Goal: Task Accomplishment & Management: Manage account settings

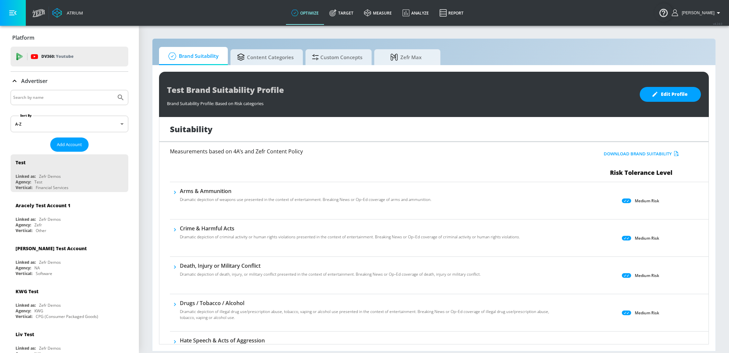
click at [59, 98] on input "Search by name" at bounding box center [63, 97] width 100 height 9
type input "LID"
click at [113, 90] on button "Submit Search" at bounding box center [120, 97] width 15 height 15
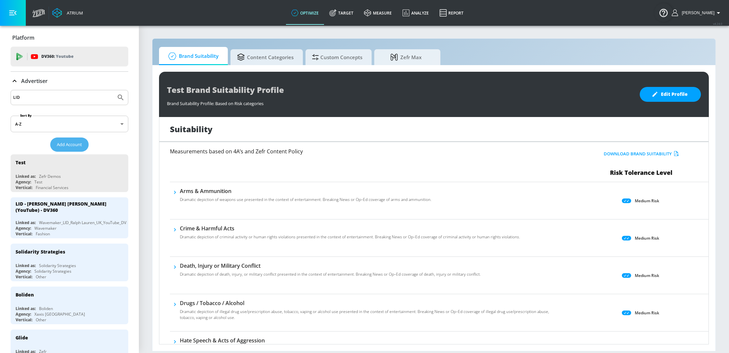
click at [68, 139] on button "Add Account" at bounding box center [69, 145] width 38 height 14
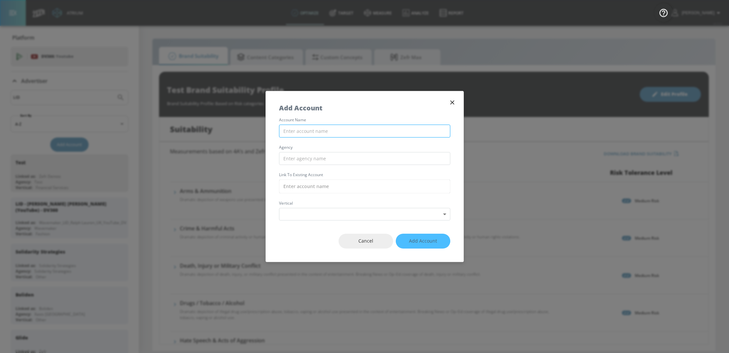
click at [315, 132] on input "text" at bounding box center [364, 131] width 171 height 13
click at [316, 132] on input "LID - Kerastase YouTube" at bounding box center [364, 131] width 171 height 13
click at [351, 134] on input "LID - Kerastase (YouTube" at bounding box center [364, 131] width 171 height 13
type input "LID - Kerastase (YouTube) - DV360"
click at [340, 164] on input "text" at bounding box center [364, 158] width 171 height 13
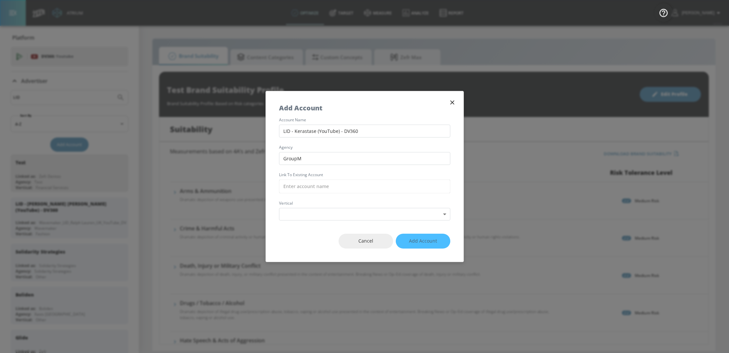
type input "GroupM"
click at [306, 190] on input "text" at bounding box center [364, 187] width 171 height 14
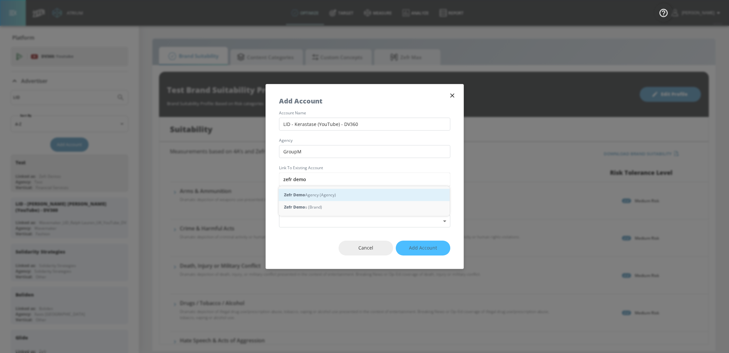
click at [312, 191] on div "Zefr Demo Agency (Agency)" at bounding box center [364, 195] width 171 height 12
type input "Zefr Demo Agency (Agency)"
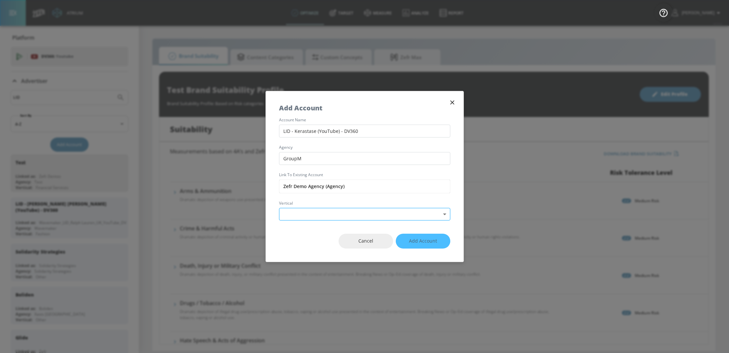
click at [312, 210] on body "Atrium optimize Target measure Analyze Report optimize Target measure Analyze R…" at bounding box center [364, 176] width 729 height 353
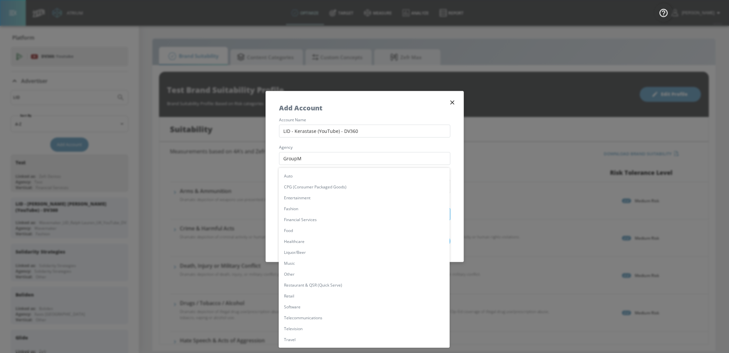
click at [312, 210] on li "Fashion" at bounding box center [364, 208] width 171 height 11
type input "[object Object]"
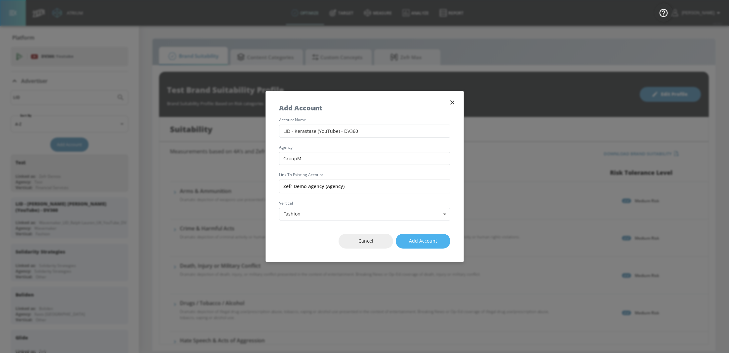
click at [424, 238] on span "Add Account" at bounding box center [423, 241] width 28 height 8
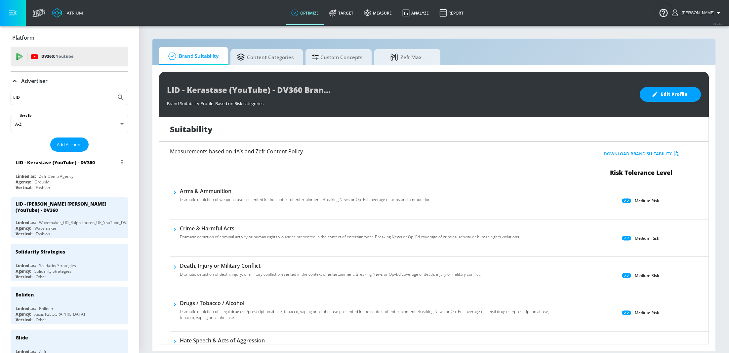
click at [108, 176] on div "Linked as: Zefr Demo Agency" at bounding box center [71, 177] width 111 height 6
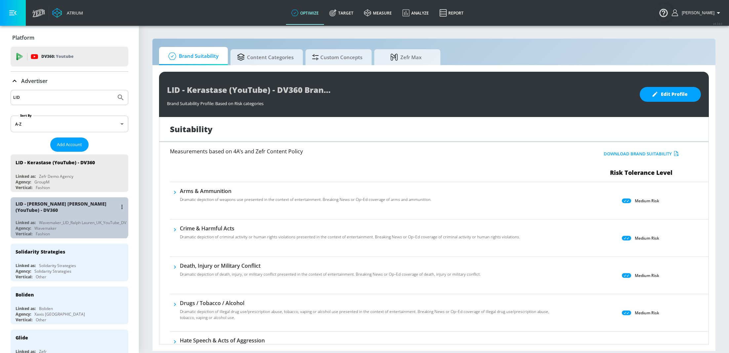
click at [65, 202] on div "LID - [PERSON_NAME] [PERSON_NAME] (YouTube) - DV360" at bounding box center [67, 207] width 102 height 13
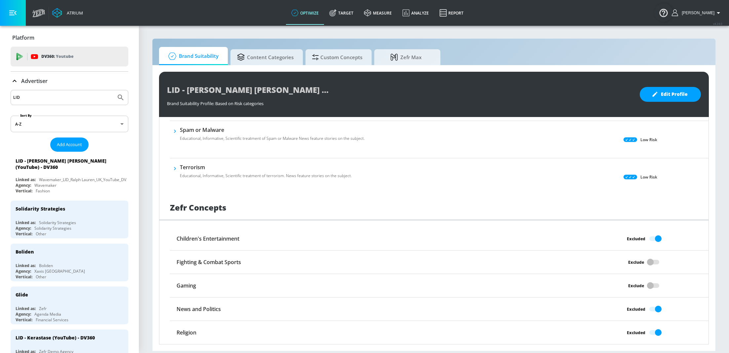
scroll to position [457, 0]
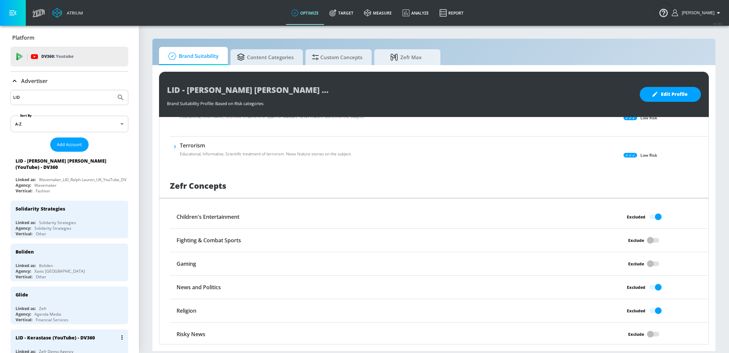
click at [94, 339] on div "LID - Kerastase (YouTube) - DV360" at bounding box center [71, 338] width 111 height 16
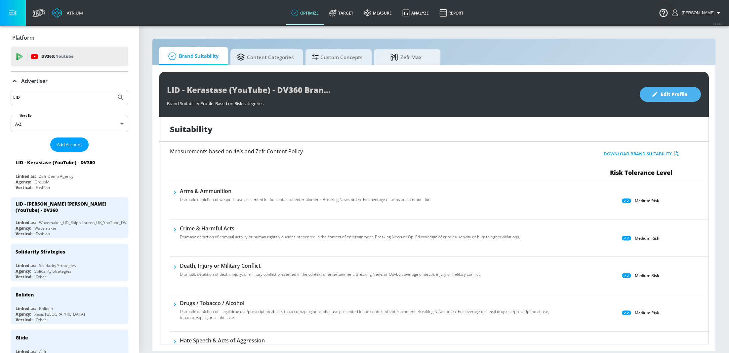
click at [683, 98] on span "Edit Profile" at bounding box center [670, 94] width 35 height 8
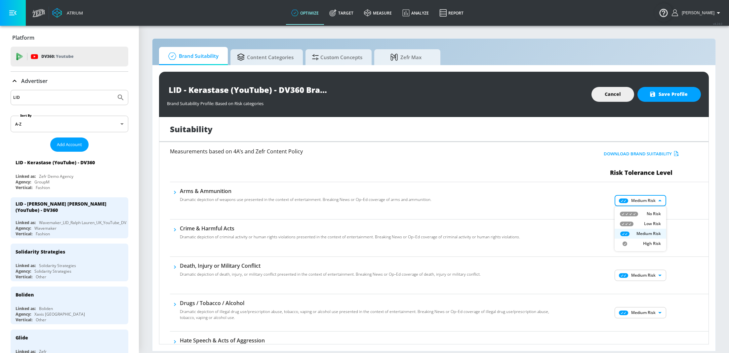
click at [648, 199] on body "Atrium optimize Target measure Analyze Report optimize Target measure Analyze R…" at bounding box center [364, 176] width 729 height 353
click at [648, 224] on p "Low Risk" at bounding box center [652, 224] width 17 height 6
type input "LOW"
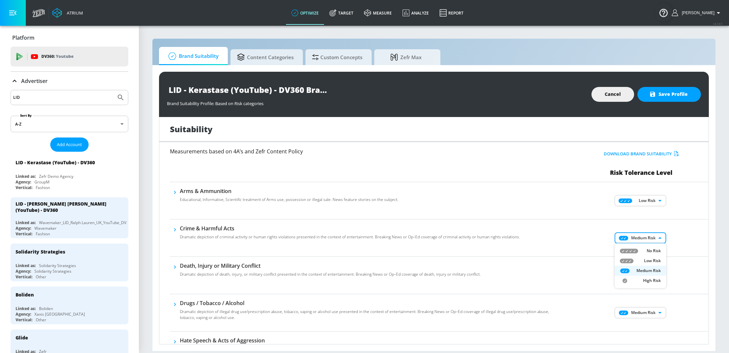
click at [656, 234] on body "Atrium optimize Target measure Analyze Report optimize Target measure Analyze R…" at bounding box center [364, 176] width 729 height 353
click at [648, 261] on p "Low Risk" at bounding box center [652, 261] width 17 height 6
type input "LOW"
click at [647, 274] on body "Atrium optimize Target measure Analyze Report optimize Target measure Analyze R…" at bounding box center [364, 176] width 729 height 353
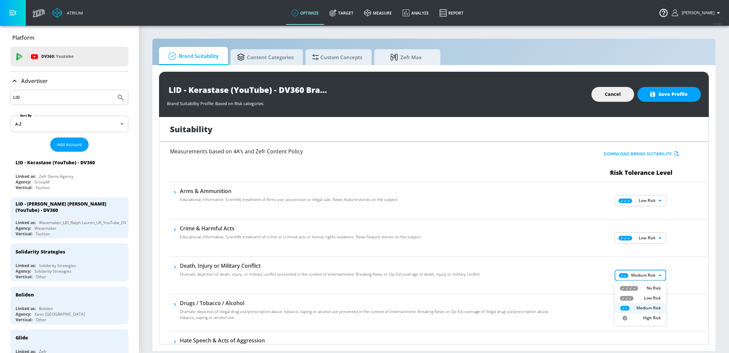
click at [648, 297] on p "Low Risk" at bounding box center [652, 298] width 17 height 6
type input "LOW"
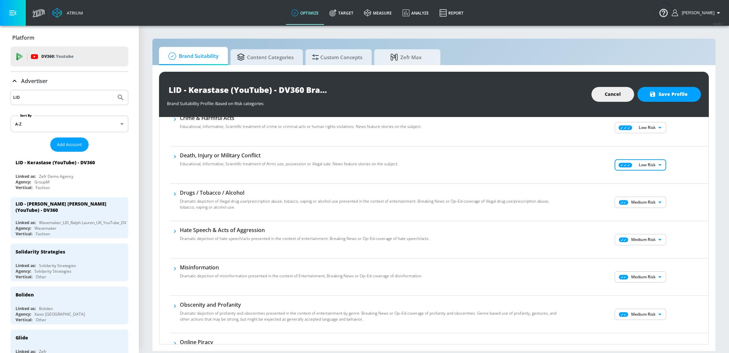
scroll to position [111, 0]
click at [643, 201] on body "Atrium optimize Target measure Analyze Report optimize Target measure Analyze R…" at bounding box center [364, 176] width 729 height 353
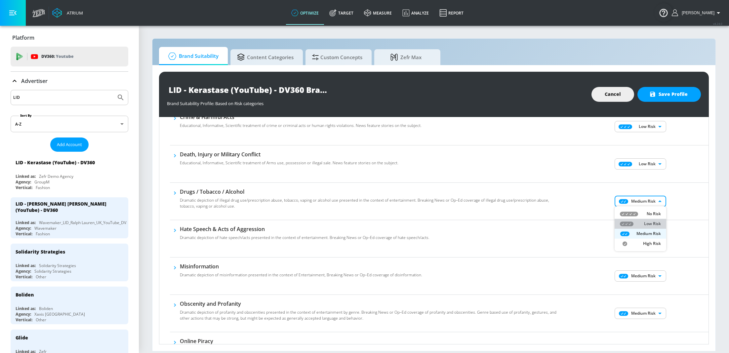
click at [645, 225] on p "Low Risk" at bounding box center [652, 224] width 17 height 6
type input "LOW"
click at [646, 241] on body "Atrium optimize Target measure Analyze Report optimize Target measure Analyze R…" at bounding box center [364, 176] width 729 height 353
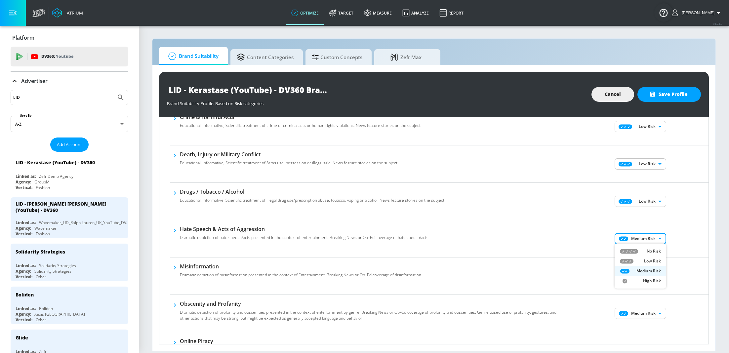
click at [651, 260] on p "Low Risk" at bounding box center [652, 261] width 17 height 6
type input "LOW"
click at [645, 273] on body "Atrium optimize Target measure Analyze Report optimize Target measure Analyze R…" at bounding box center [364, 176] width 729 height 353
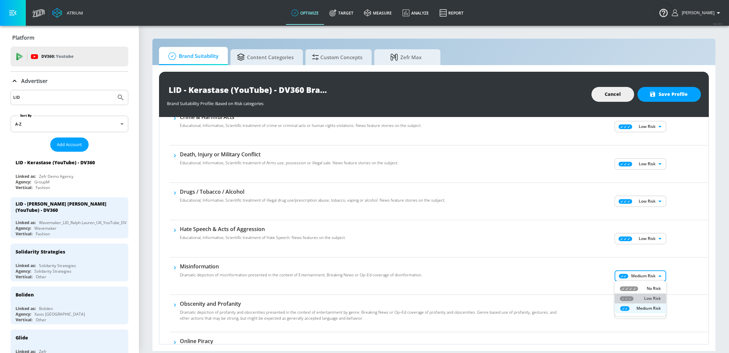
click at [646, 296] on p "Low Risk" at bounding box center [652, 299] width 17 height 6
type input "LOW"
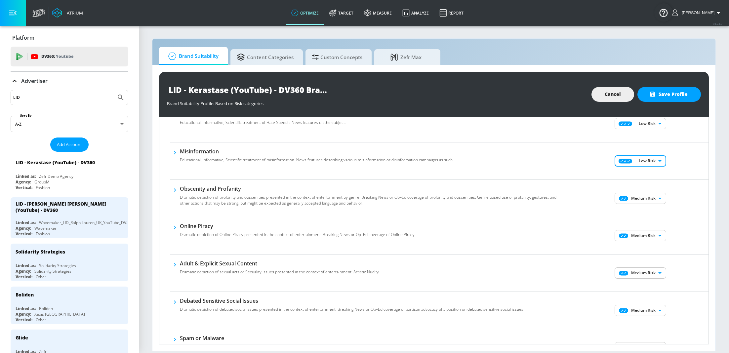
scroll to position [242, 0]
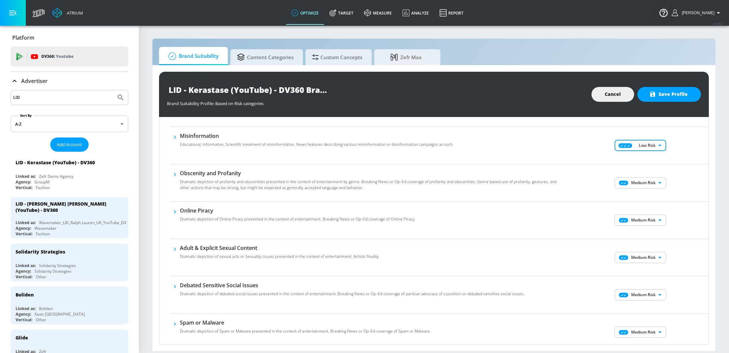
click at [645, 183] on body "Atrium optimize Target measure Analyze Report optimize Target measure Analyze R…" at bounding box center [364, 176] width 729 height 353
click at [645, 205] on p "Low Risk" at bounding box center [652, 205] width 17 height 6
type input "LOW"
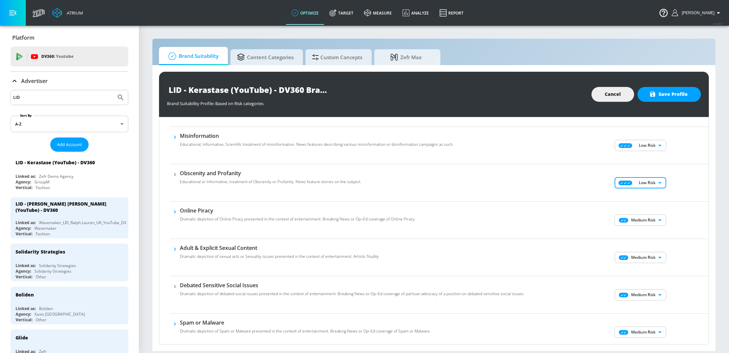
click at [643, 221] on body "Atrium optimize Target measure Analyze Report optimize Target measure Analyze R…" at bounding box center [364, 176] width 729 height 353
click at [646, 245] on p "Low Risk" at bounding box center [652, 243] width 17 height 6
type input "LOW"
click at [646, 255] on body "Atrium optimize Target measure Analyze Report optimize Target measure Analyze R…" at bounding box center [364, 176] width 729 height 353
click at [645, 280] on p "Low Risk" at bounding box center [652, 280] width 17 height 6
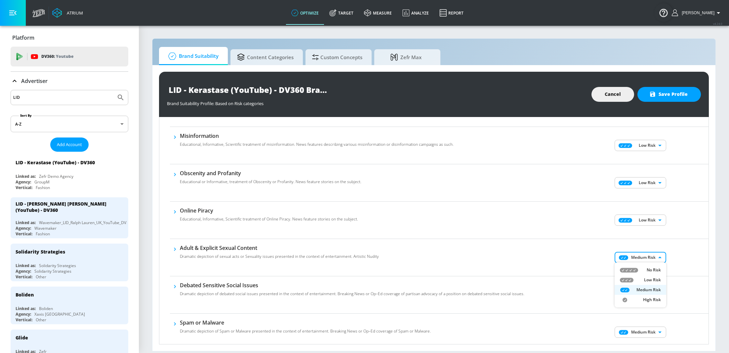
type input "LOW"
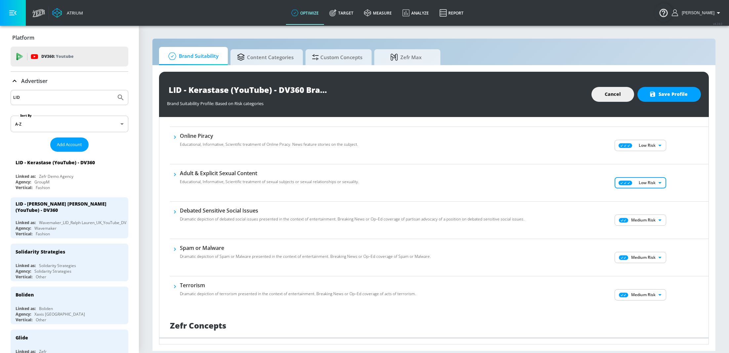
click at [642, 216] on body "Atrium optimize Target measure Analyze Report optimize Target measure Analyze R…" at bounding box center [364, 176] width 729 height 353
click at [648, 238] on li "Low Risk" at bounding box center [641, 243] width 52 height 10
type input "LOW"
click at [647, 254] on body "Atrium optimize Target measure Analyze Report optimize Target measure Analyze R…" at bounding box center [364, 176] width 729 height 353
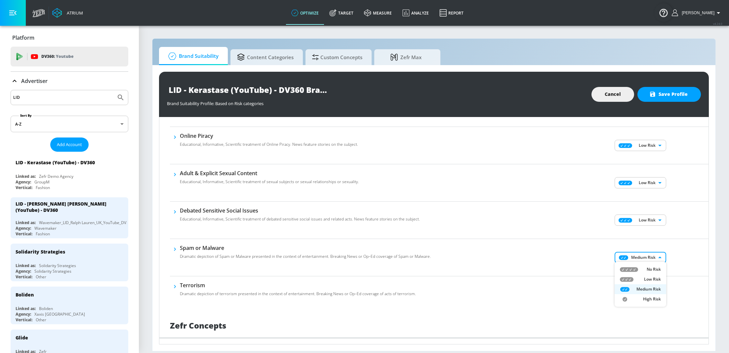
click at [649, 277] on p "Low Risk" at bounding box center [652, 280] width 17 height 6
type input "LOW"
click at [643, 294] on body "Atrium optimize Target measure Analyze Report optimize Target measure Analyze R…" at bounding box center [364, 176] width 729 height 353
click at [646, 320] on p "Low Risk" at bounding box center [652, 317] width 17 height 6
type input "LOW"
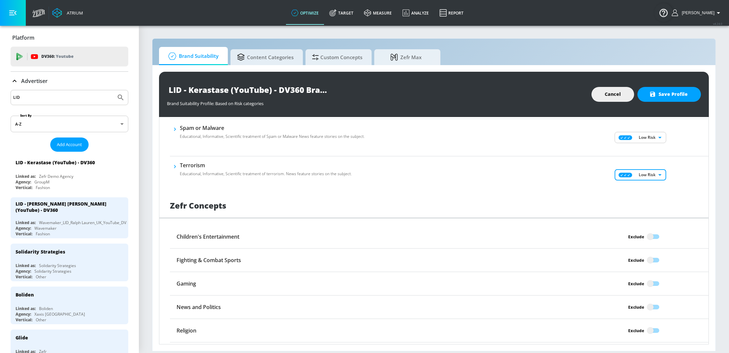
scroll to position [438, 0]
click at [649, 239] on input "Exclude" at bounding box center [651, 236] width 38 height 13
checkbox input "true"
click at [653, 303] on input "Exclude" at bounding box center [651, 306] width 38 height 13
checkbox input "true"
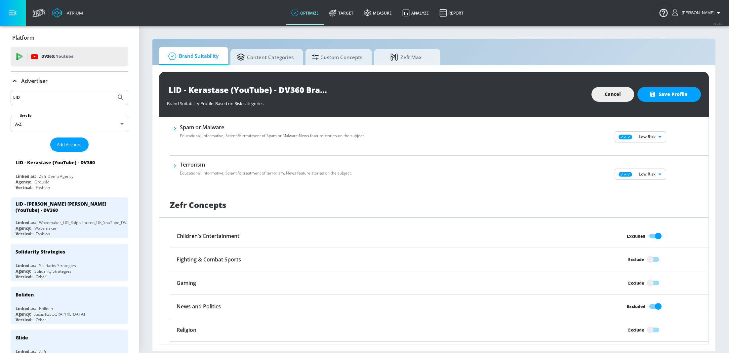
scroll to position [457, 0]
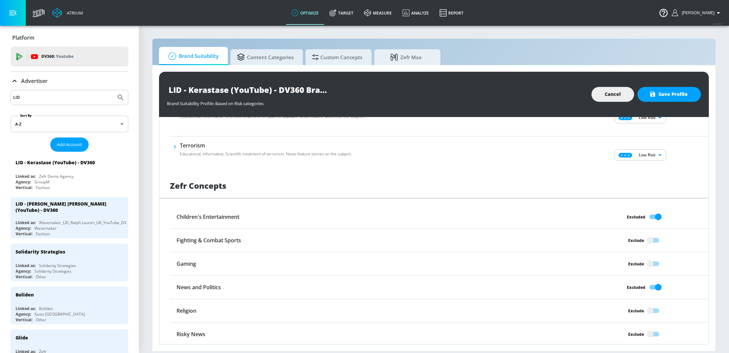
click at [650, 309] on input "Exclude" at bounding box center [651, 311] width 38 height 13
checkbox input "true"
click at [653, 337] on input "Exclude" at bounding box center [651, 334] width 38 height 13
checkbox input "true"
click at [673, 92] on span "Save Profile" at bounding box center [669, 94] width 37 height 8
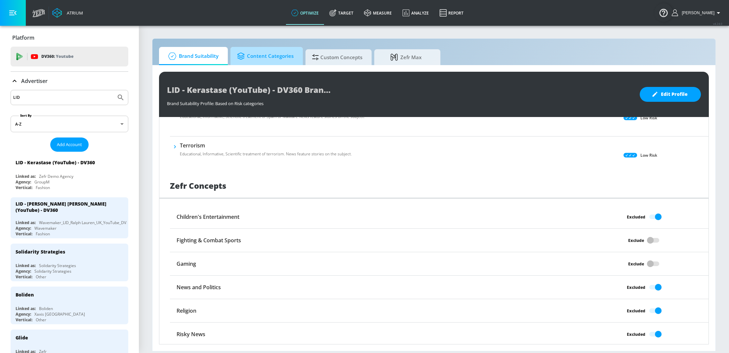
click at [279, 57] on span "Content Categories" at bounding box center [265, 56] width 57 height 16
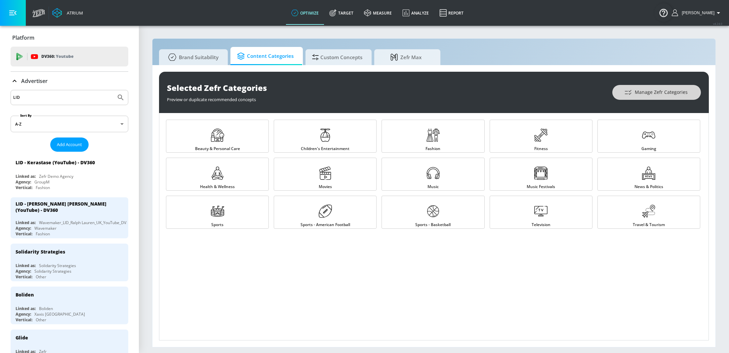
click at [660, 93] on span "Manage Zefr Categories" at bounding box center [657, 92] width 62 height 8
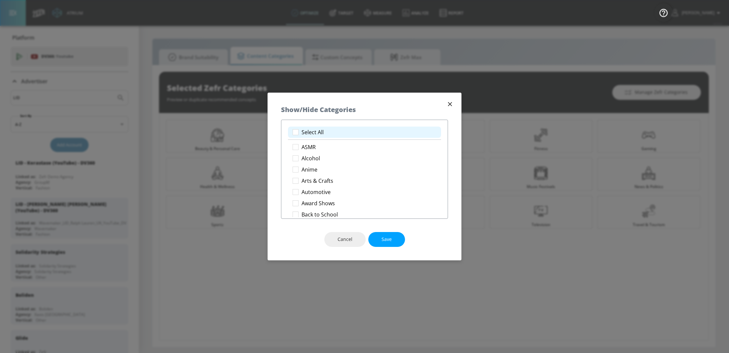
click at [309, 136] on li "Select All" at bounding box center [364, 132] width 153 height 11
checkbox input "true"
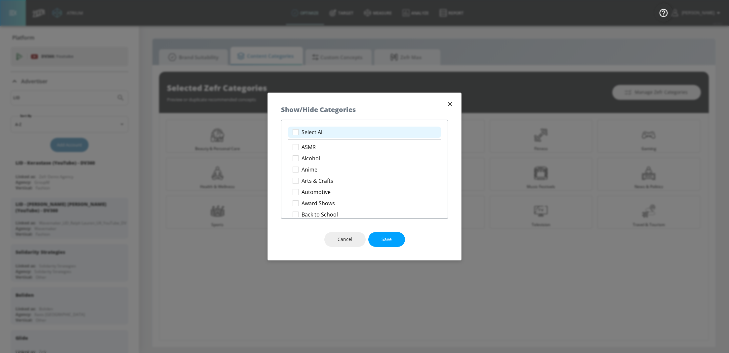
checkbox input "true"
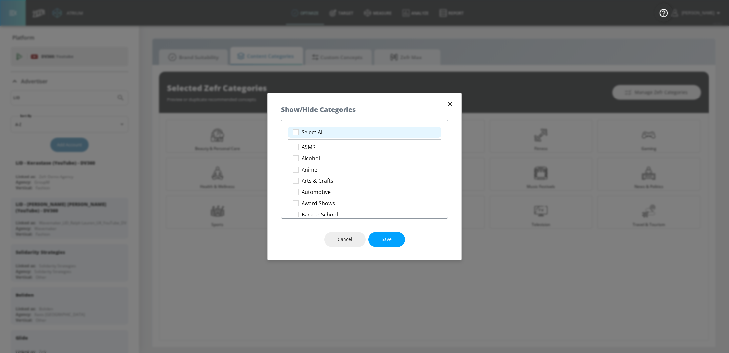
checkbox input "true"
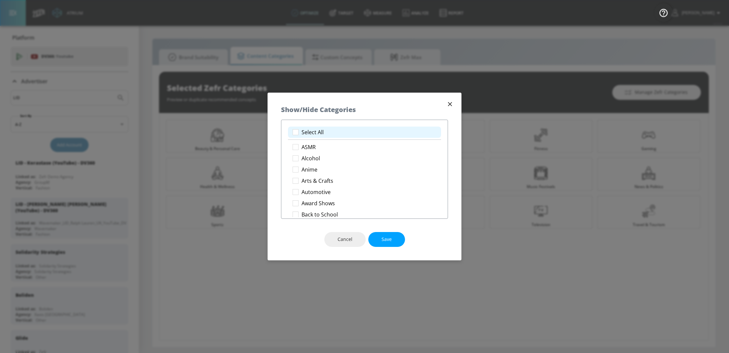
checkbox input "true"
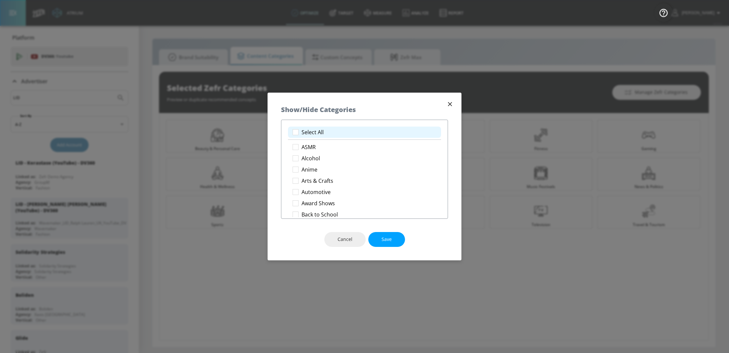
checkbox input "true"
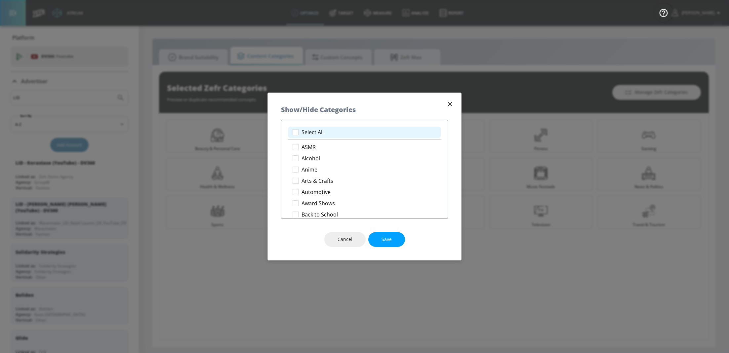
checkbox input "true"
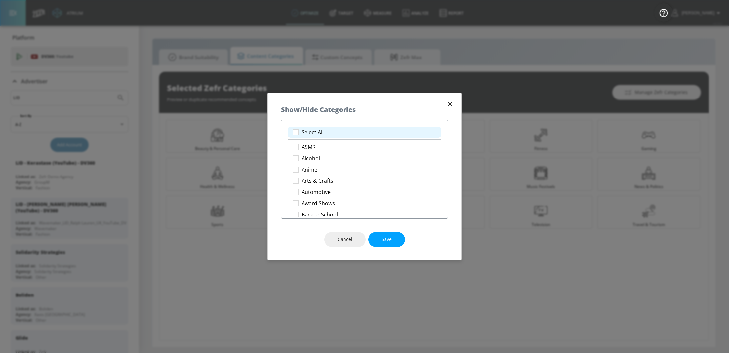
checkbox input "true"
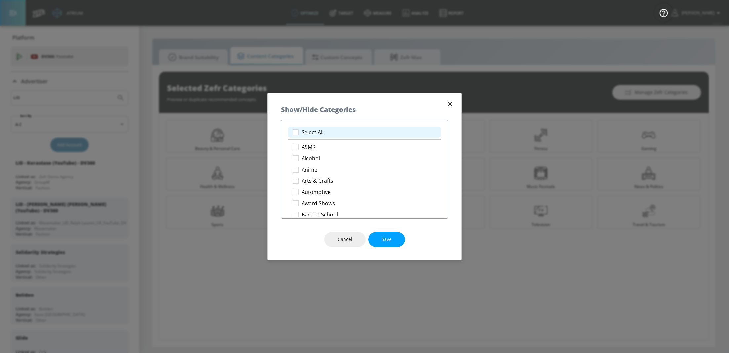
checkbox input "true"
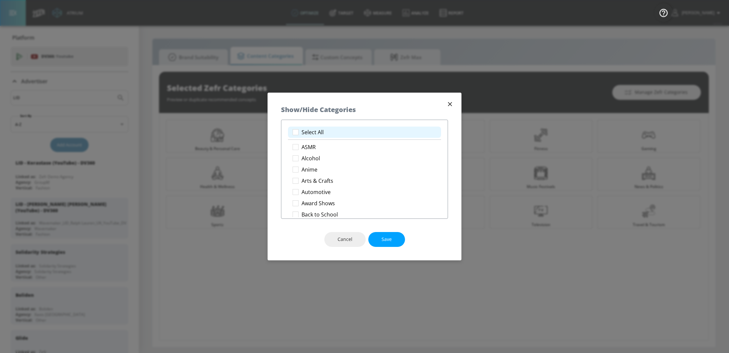
checkbox input "true"
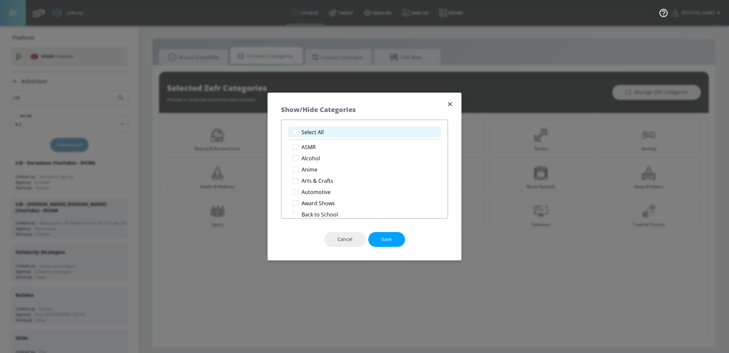
checkbox input "true"
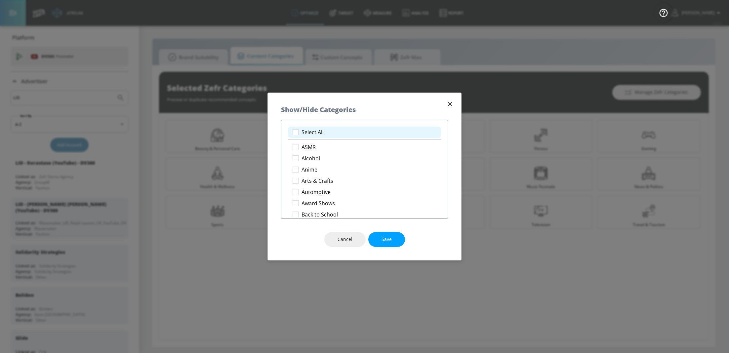
checkbox input "true"
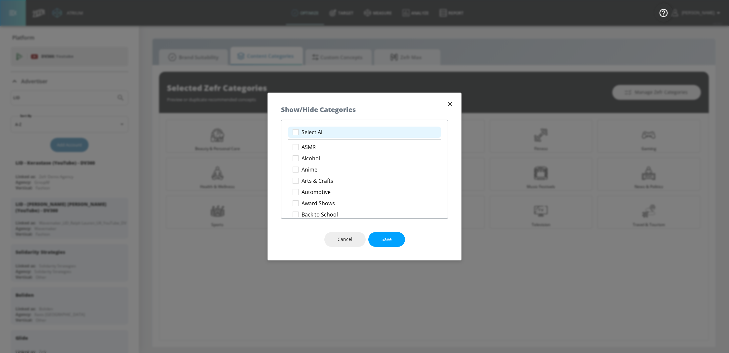
checkbox input "true"
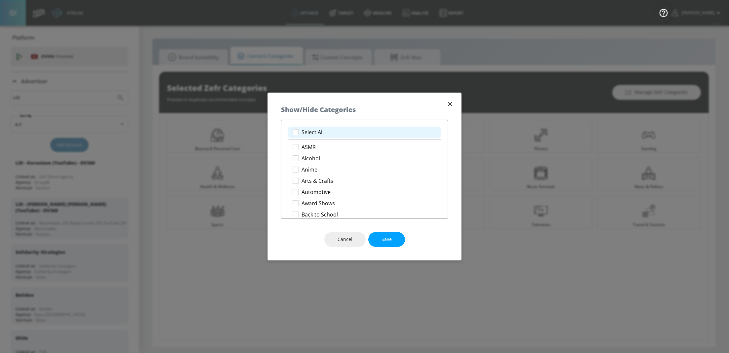
checkbox input "true"
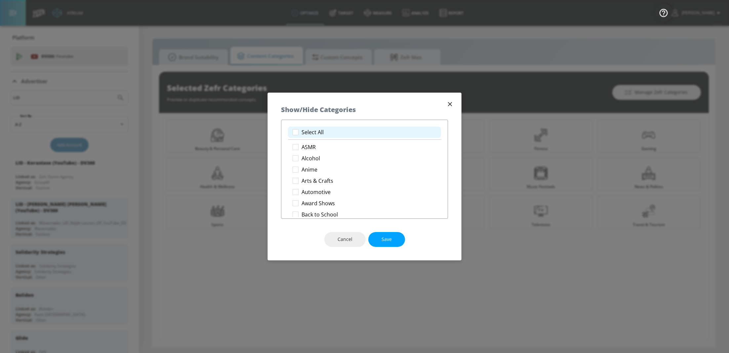
checkbox input "true"
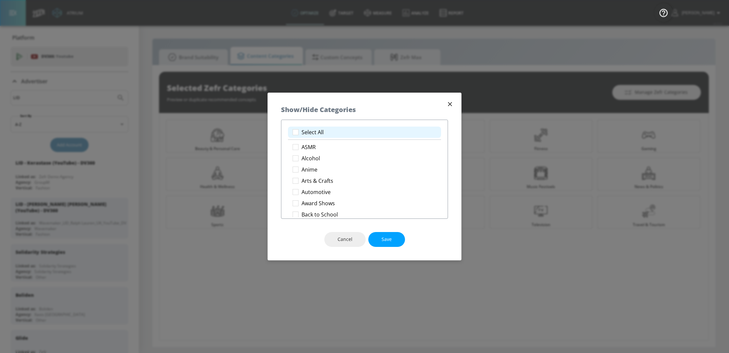
checkbox input "true"
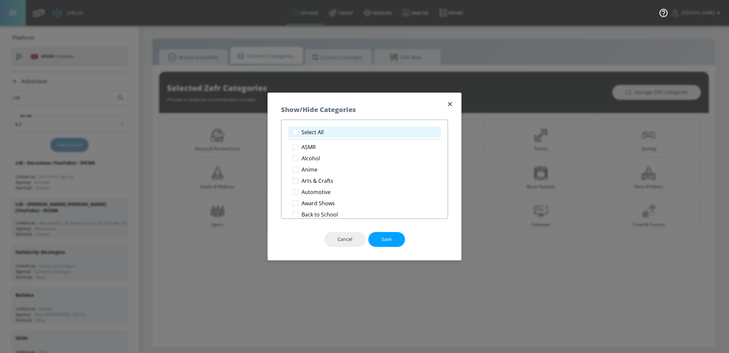
checkbox input "true"
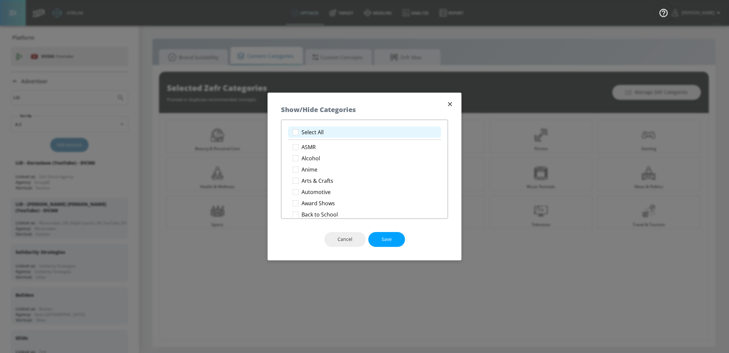
checkbox input "true"
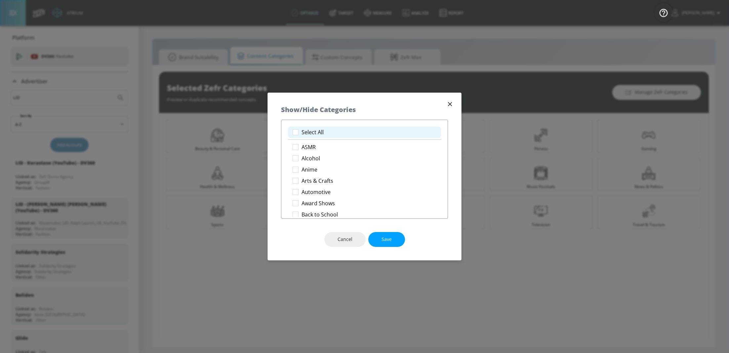
checkbox input "true"
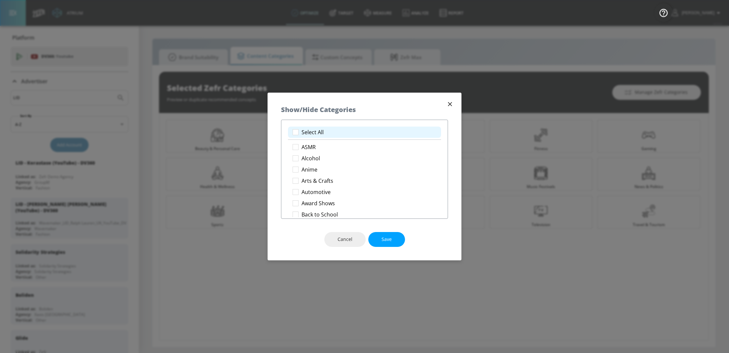
checkbox input "true"
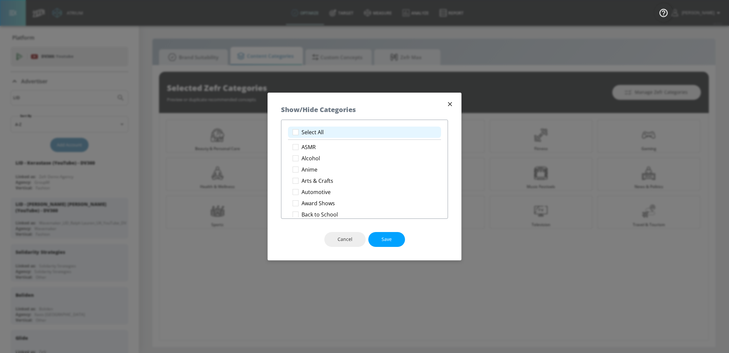
checkbox input "true"
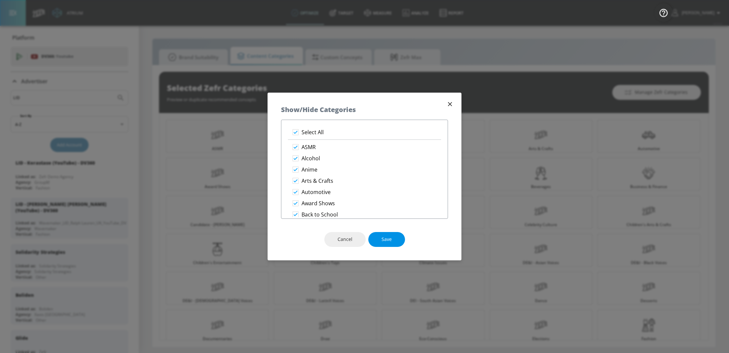
click at [389, 240] on span "Save" at bounding box center [387, 240] width 10 height 8
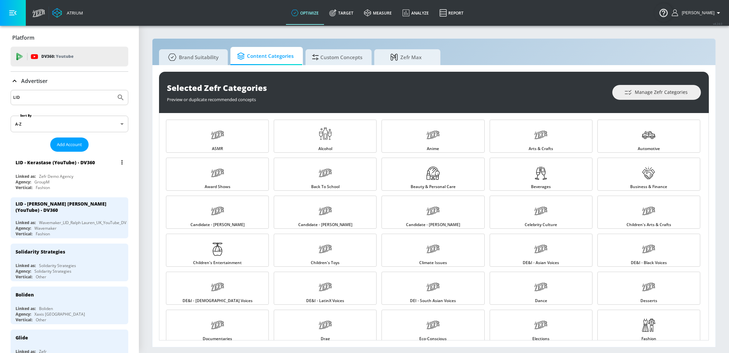
click at [59, 177] on div "Zefr Demo Agency" at bounding box center [56, 177] width 34 height 6
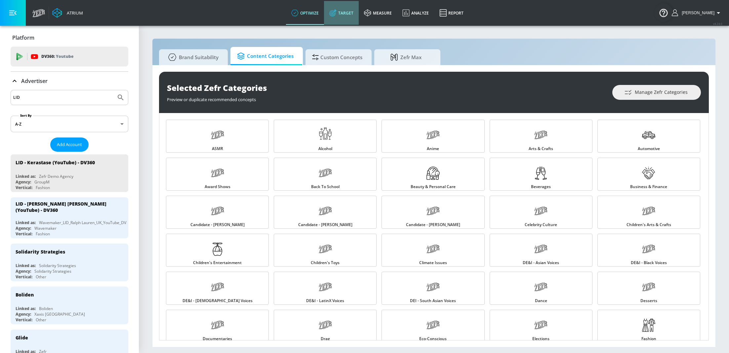
click at [348, 14] on link "Target" at bounding box center [341, 13] width 35 height 24
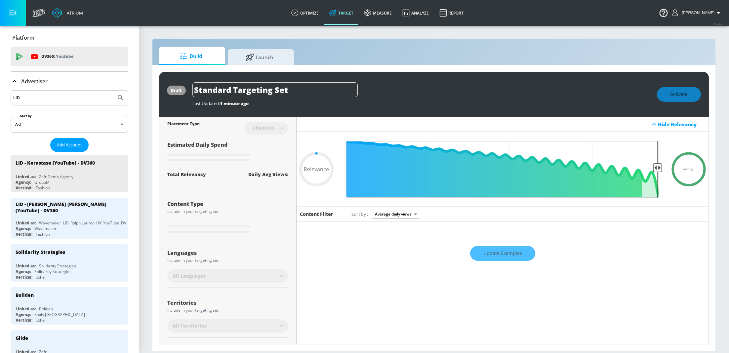
type input "0.05"
click at [294, 91] on input "Standard Targeting Set" at bounding box center [275, 89] width 165 height 15
type input "K"
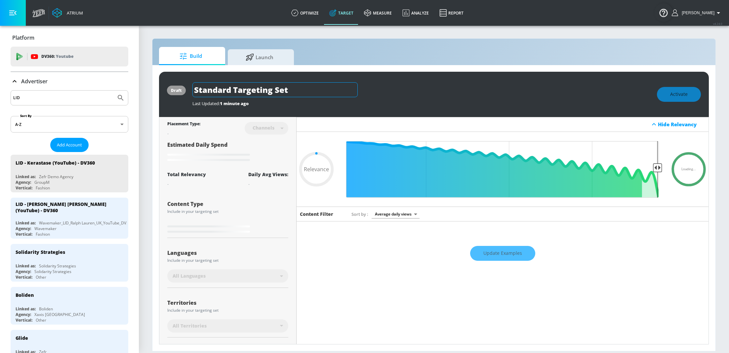
type input "0.05"
type input "Ke"
type input "0.05"
type input "[PERSON_NAME]"
type input "0.3"
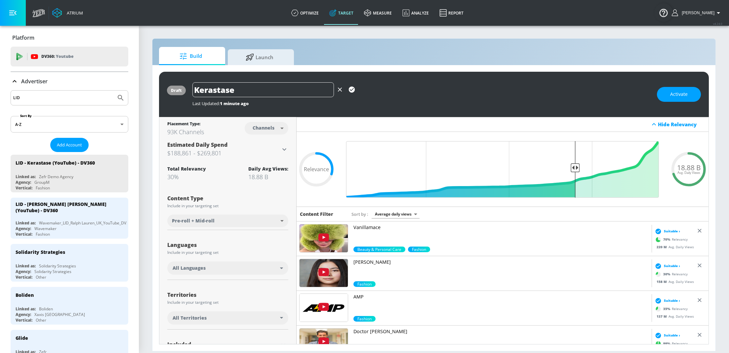
type input "Kerastase"
click at [352, 88] on icon "button" at bounding box center [352, 90] width 6 height 6
click at [276, 121] on body "Atrium optimize Target measure Analyze Report optimize Target measure Analyze R…" at bounding box center [364, 176] width 729 height 353
click at [267, 139] on li "Channels" at bounding box center [266, 142] width 34 height 11
click at [235, 258] on div "Languages Include in your targeting set All Languages" at bounding box center [227, 258] width 121 height 44
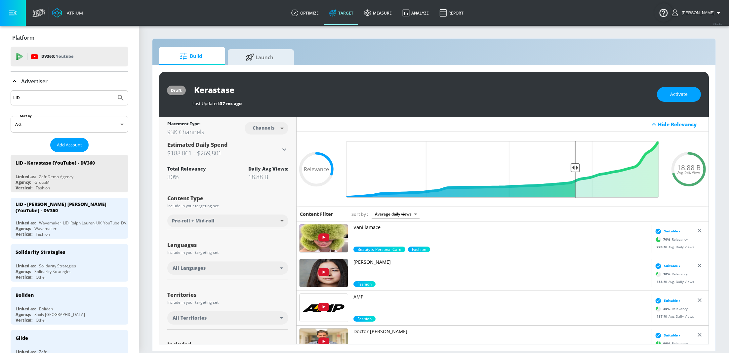
click at [252, 266] on div "All Languages" at bounding box center [227, 268] width 108 height 7
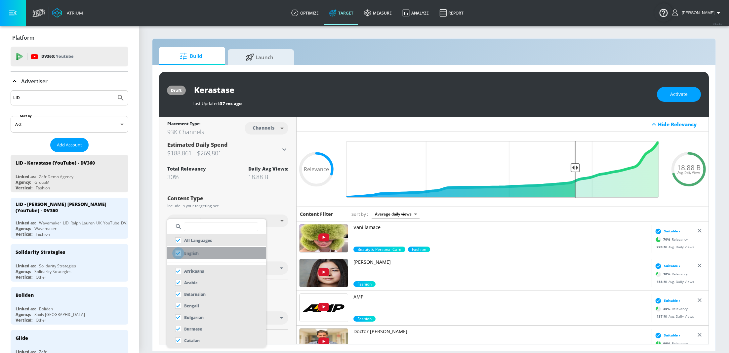
click at [180, 253] on input "checkbox" at bounding box center [178, 253] width 12 height 12
checkbox input "true"
checkbox input "false"
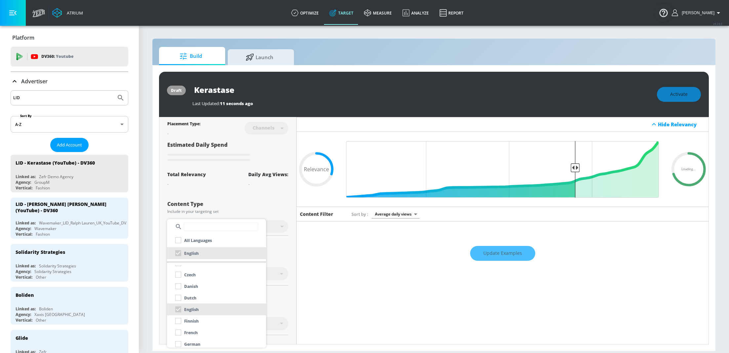
scroll to position [109, 0]
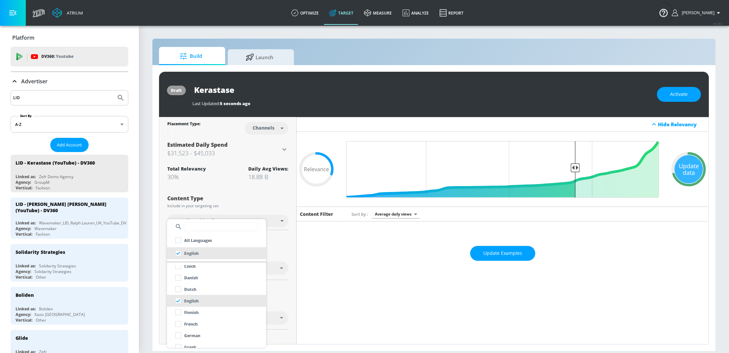
click at [177, 322] on input "checkbox" at bounding box center [178, 324] width 12 height 12
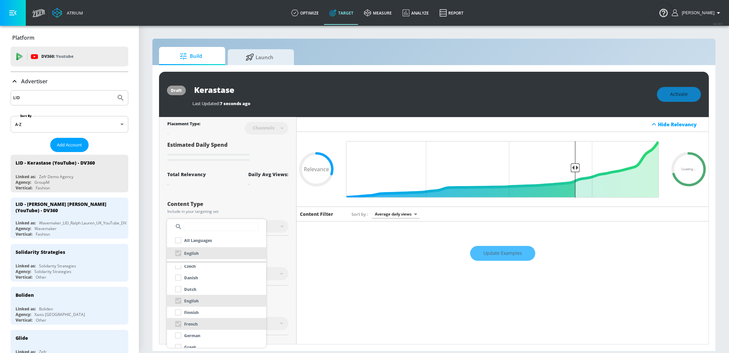
click at [291, 211] on div at bounding box center [364, 176] width 729 height 353
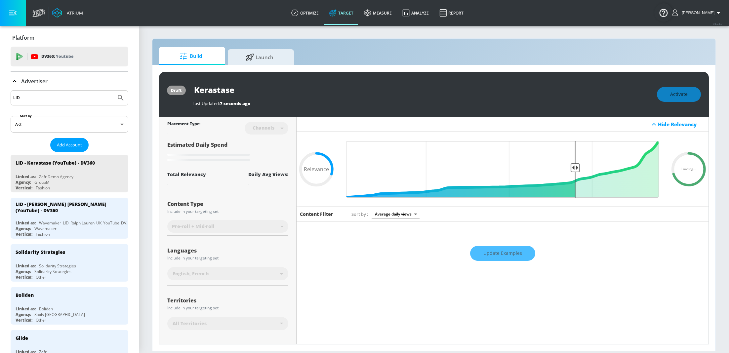
scroll to position [65, 0]
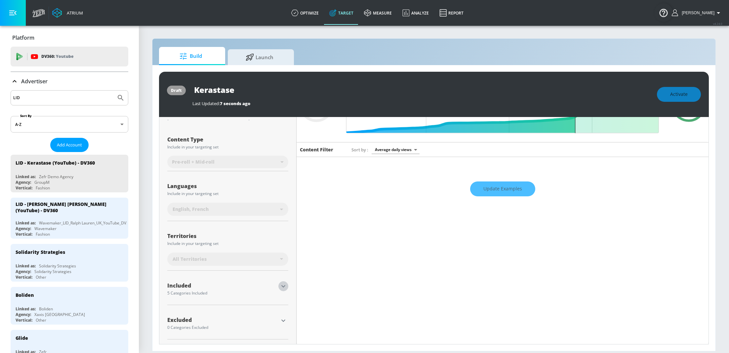
click at [284, 287] on icon "button" at bounding box center [284, 287] width 8 height 8
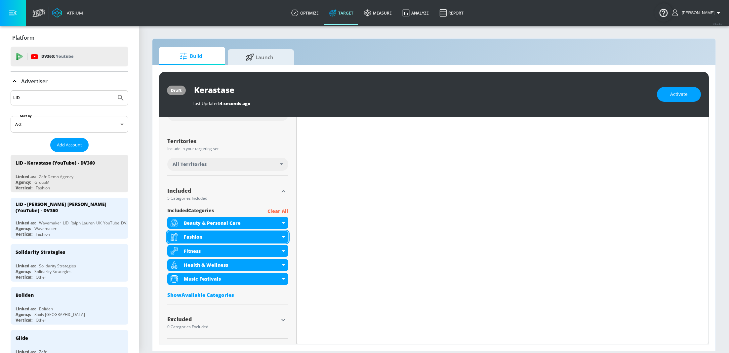
scroll to position [154, 0]
click at [282, 251] on div "Fitness" at bounding box center [227, 251] width 121 height 12
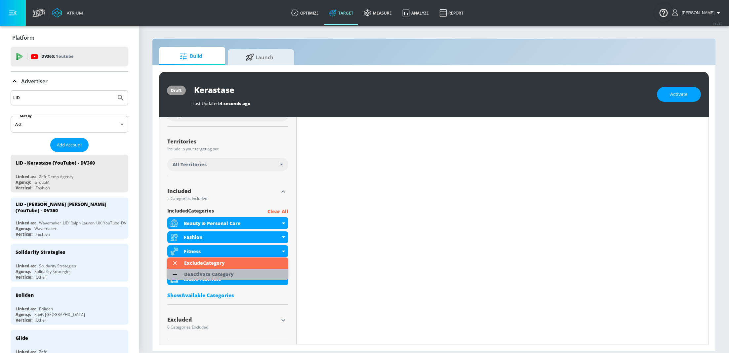
click at [238, 270] on li "Deactivate Category" at bounding box center [227, 274] width 121 height 11
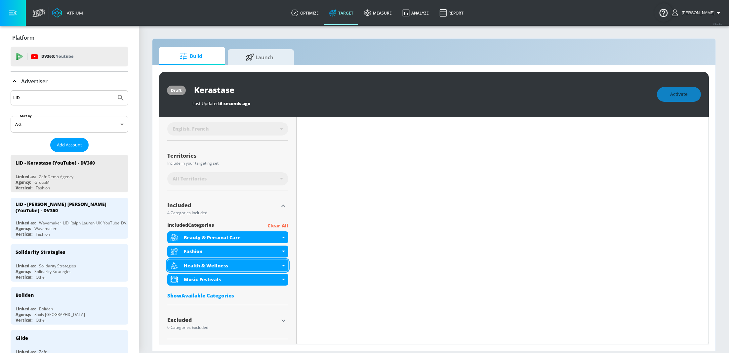
click at [283, 265] on icon at bounding box center [283, 266] width 3 height 2
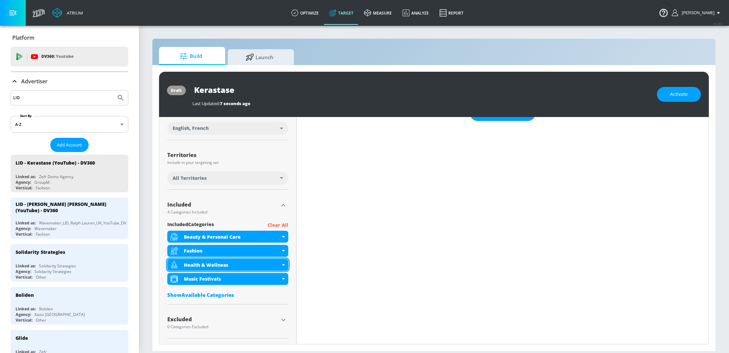
scroll to position [140, 0]
click at [284, 265] on icon at bounding box center [283, 266] width 3 height 2
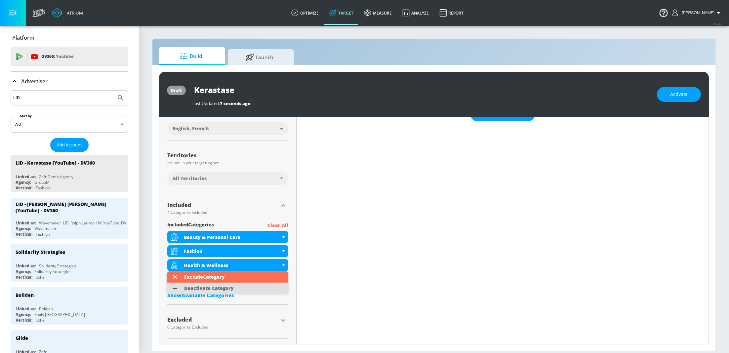
click at [236, 285] on div "Deactivate Category" at bounding box center [209, 288] width 56 height 11
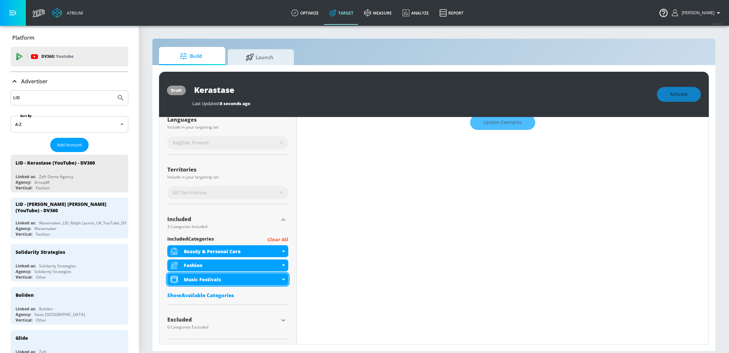
scroll to position [125, 0]
click at [286, 277] on div "Music Festivals" at bounding box center [227, 280] width 121 height 12
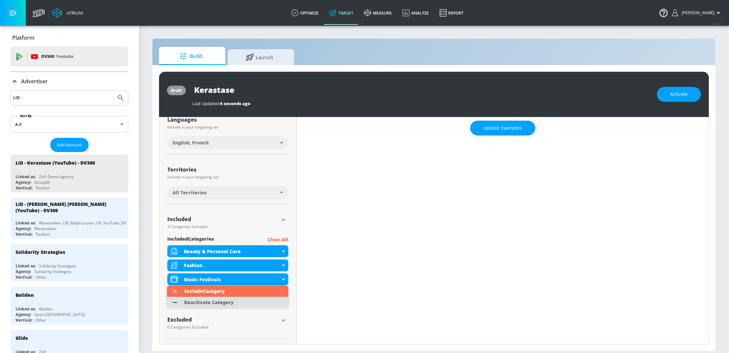
click at [234, 301] on div "Deactivate Category" at bounding box center [209, 302] width 56 height 11
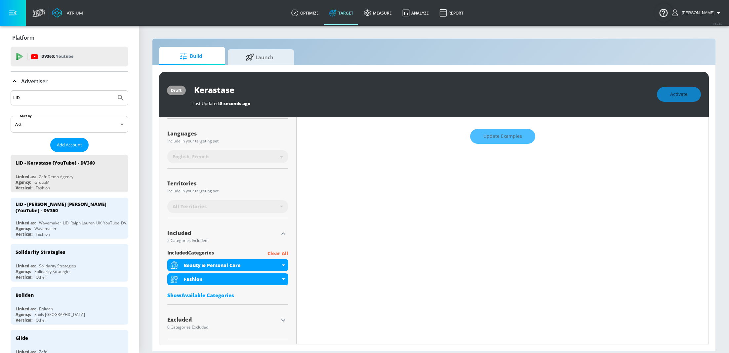
click at [189, 294] on div "Show Available Categories" at bounding box center [227, 295] width 121 height 7
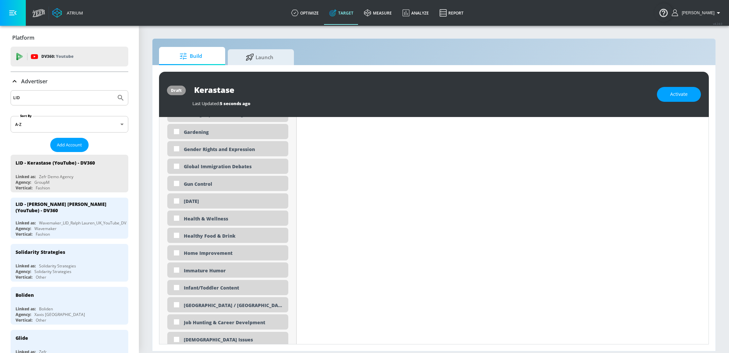
scroll to position [1048, 0]
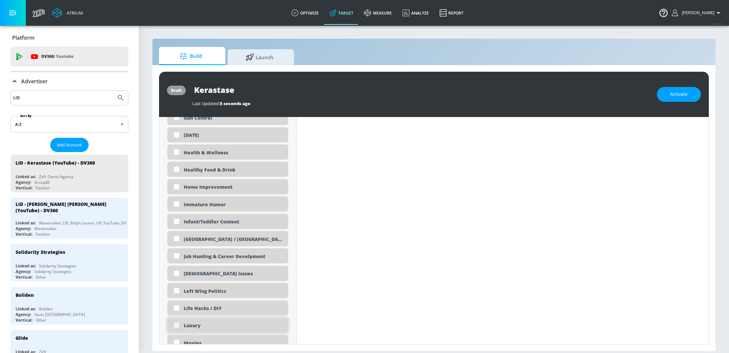
click at [177, 326] on input "checkbox" at bounding box center [177, 326] width 12 height 12
checkbox input "true"
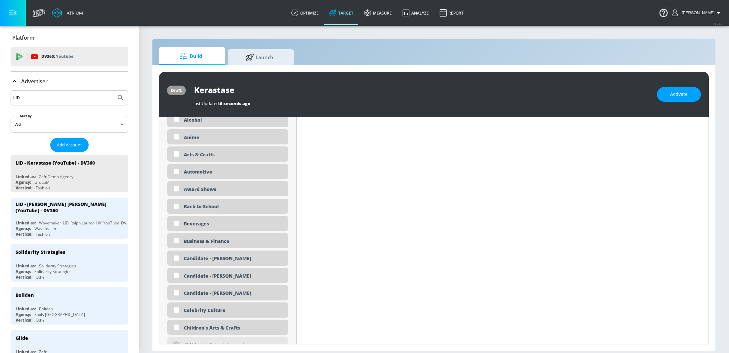
scroll to position [264, 0]
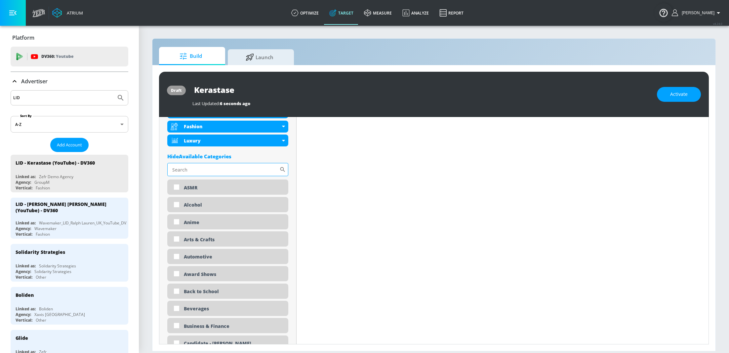
click at [210, 171] on input "Sort By" at bounding box center [223, 169] width 112 height 13
type input "stree"
click at [173, 188] on input "checkbox" at bounding box center [177, 188] width 12 height 12
checkbox input "true"
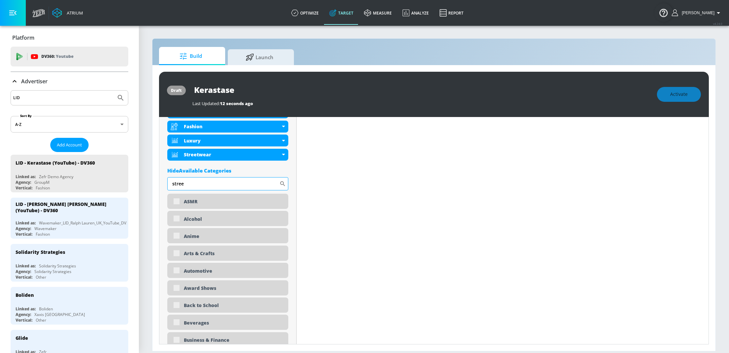
click at [191, 185] on input "stree" at bounding box center [223, 183] width 112 height 13
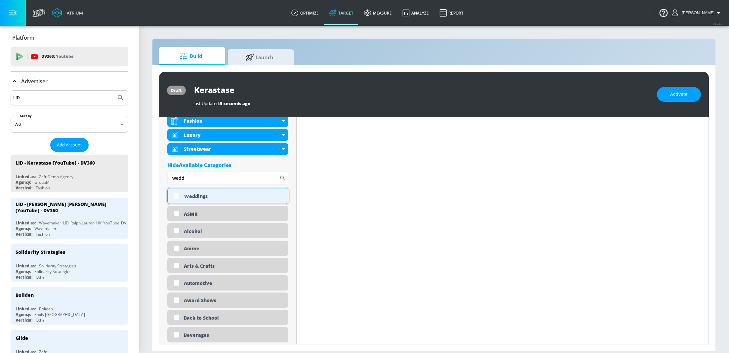
scroll to position [264, 0]
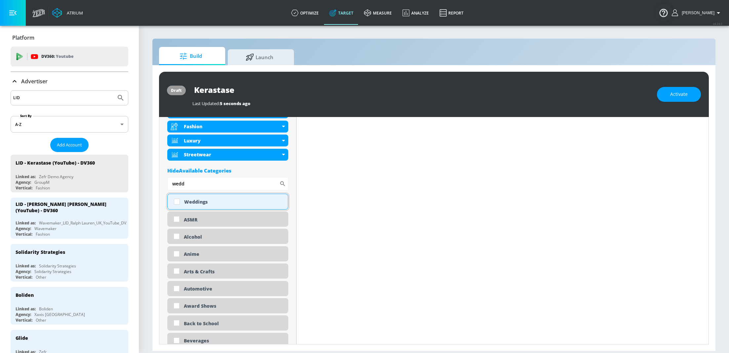
type input "wedd"
click at [178, 202] on input "checkbox" at bounding box center [177, 202] width 12 height 12
checkbox input "true"
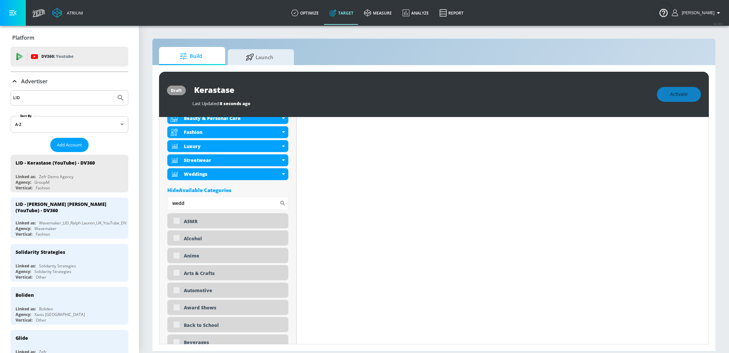
scroll to position [270, 0]
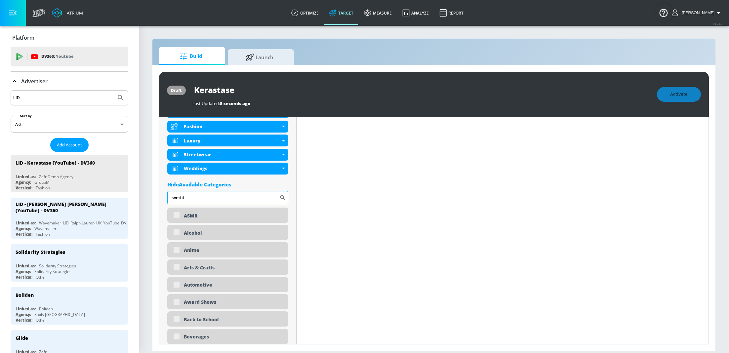
click at [191, 200] on input "wedd" at bounding box center [223, 197] width 112 height 13
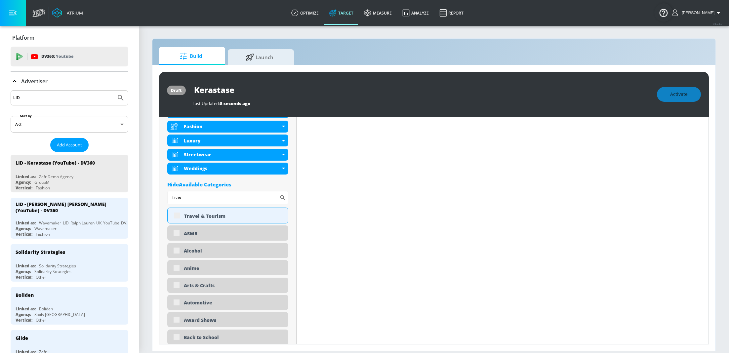
scroll to position [264, 0]
type input "trav"
click at [178, 218] on input "checkbox" at bounding box center [177, 216] width 12 height 12
checkbox input "true"
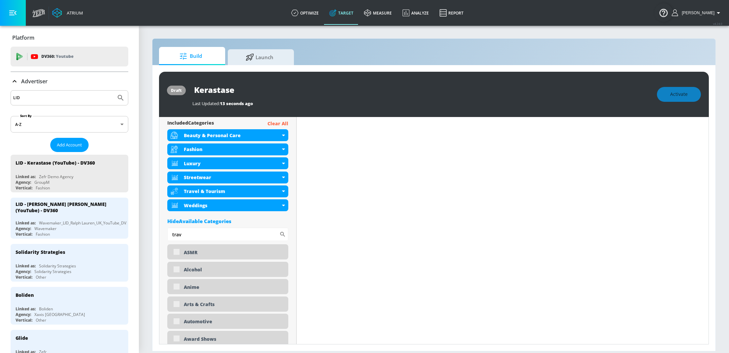
scroll to position [246, 0]
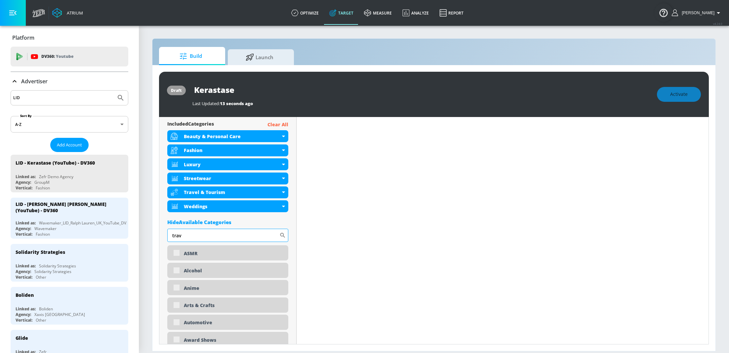
click at [189, 237] on input "trav" at bounding box center [223, 235] width 112 height 13
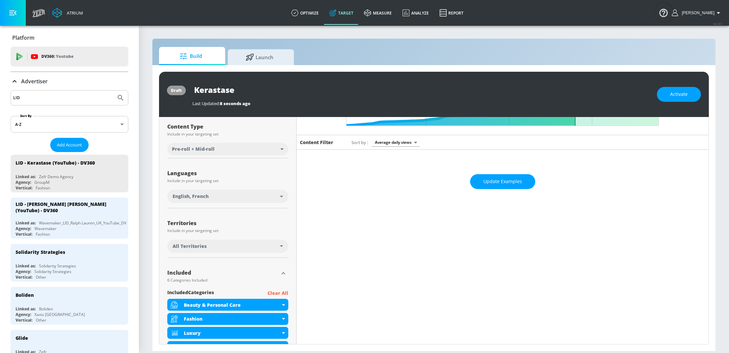
scroll to position [7, 0]
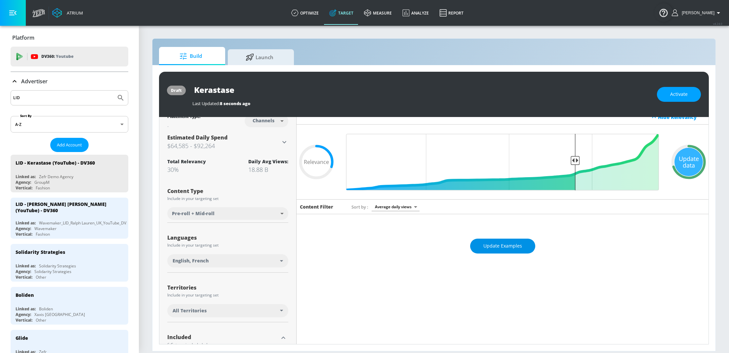
click at [511, 243] on span "Update Examples" at bounding box center [503, 246] width 39 height 8
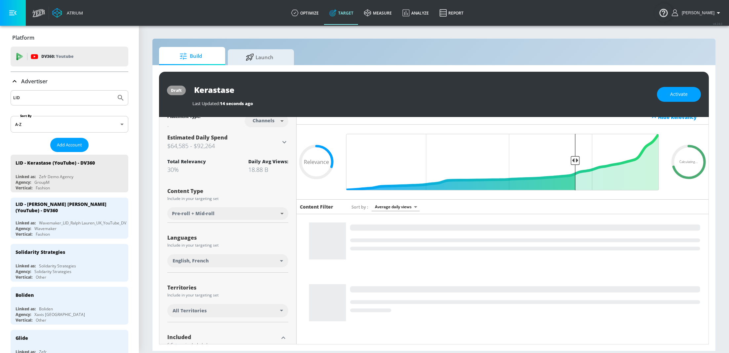
scroll to position [0, 0]
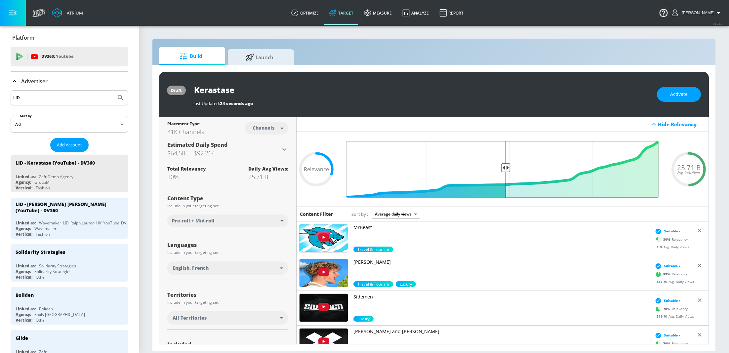
drag, startPoint x: 576, startPoint y: 166, endPoint x: 507, endPoint y: 168, distance: 68.8
type input "0.51"
click at [507, 168] on input "Final Threshold" at bounding box center [503, 169] width 320 height 57
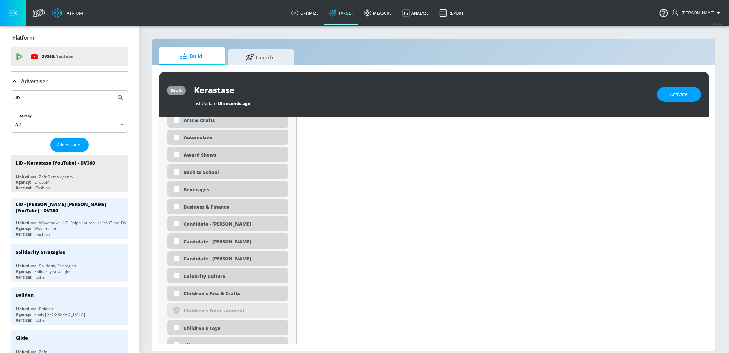
scroll to position [426, 0]
click at [177, 276] on input "checkbox" at bounding box center [177, 276] width 12 height 12
checkbox input "true"
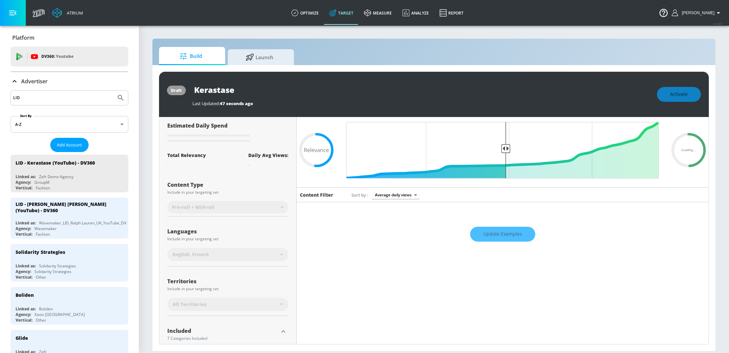
scroll to position [19, 0]
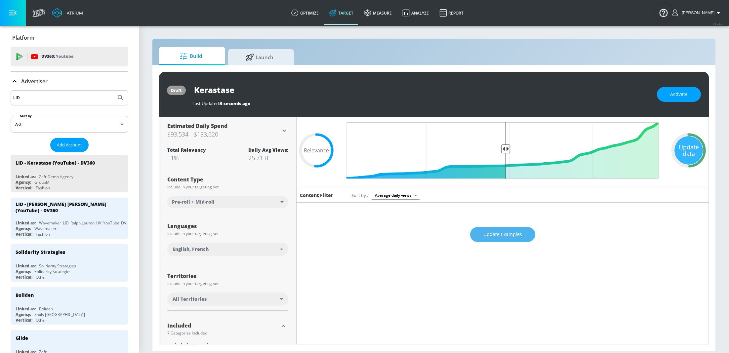
click at [512, 238] on span "Update Examples" at bounding box center [503, 235] width 39 height 8
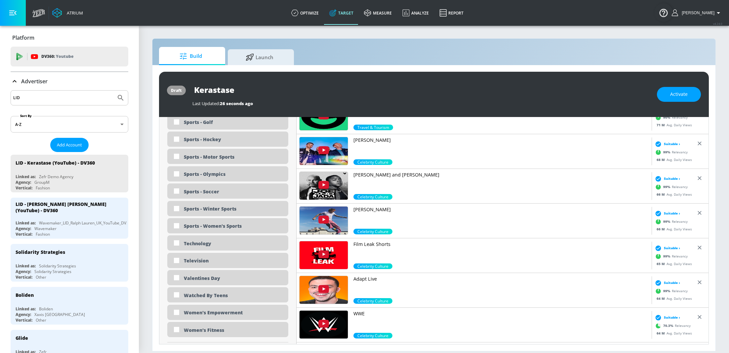
scroll to position [1966, 0]
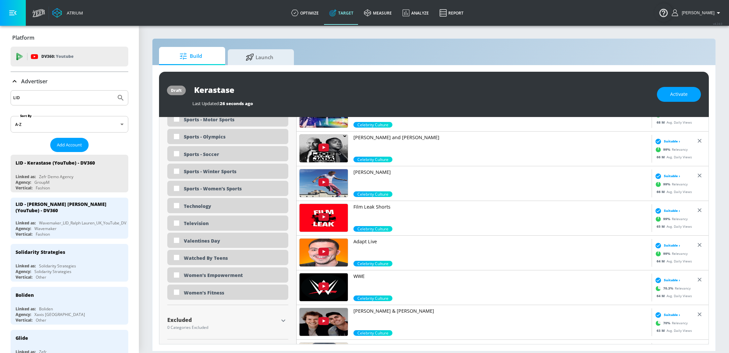
click at [286, 322] on icon "button" at bounding box center [284, 321] width 8 height 8
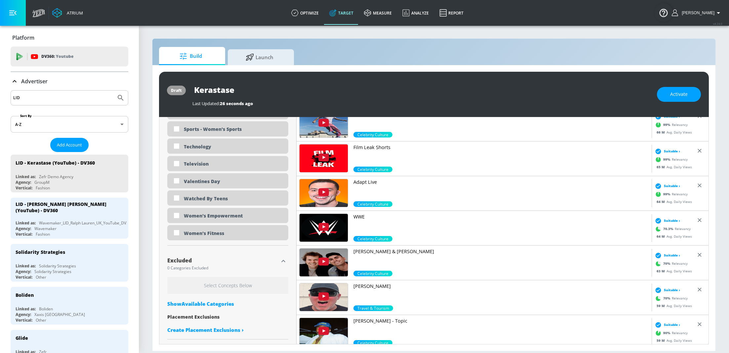
click at [204, 305] on div "Show Available Categories" at bounding box center [227, 304] width 121 height 7
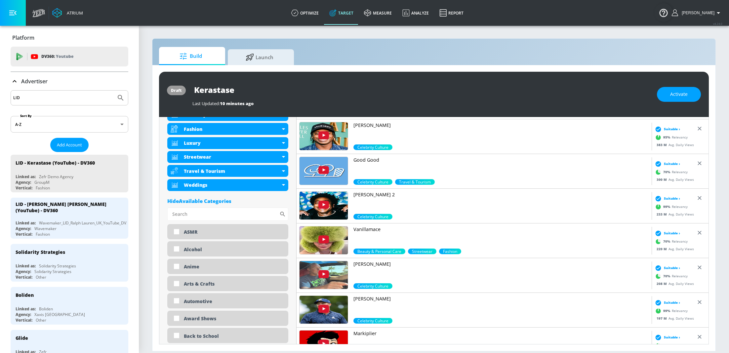
scroll to position [0, 0]
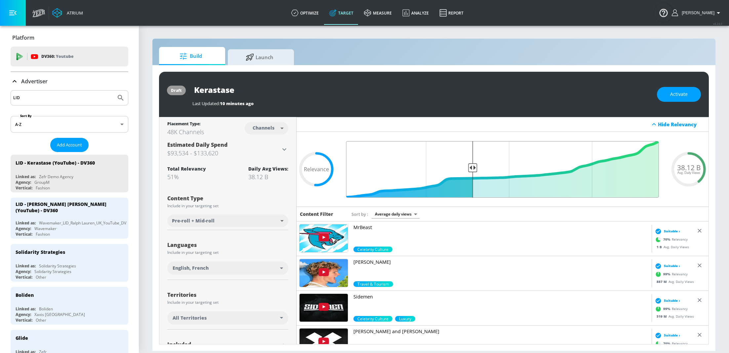
drag, startPoint x: 507, startPoint y: 167, endPoint x: 472, endPoint y: 168, distance: 34.8
type input "0.61"
click at [472, 168] on input "Final Threshold" at bounding box center [503, 169] width 320 height 57
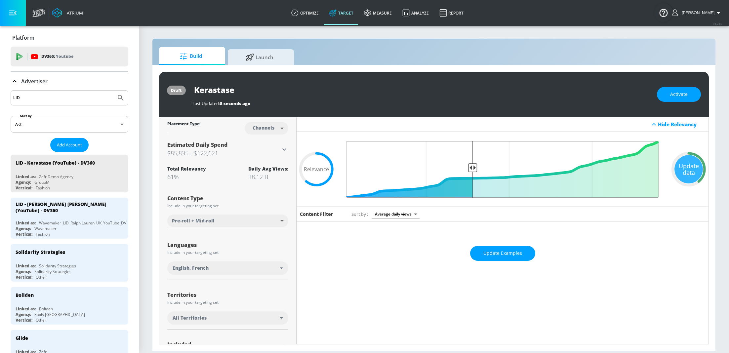
click at [475, 167] on input "Final Threshold" at bounding box center [503, 169] width 320 height 57
click at [501, 250] on span "Update Examples" at bounding box center [503, 253] width 39 height 8
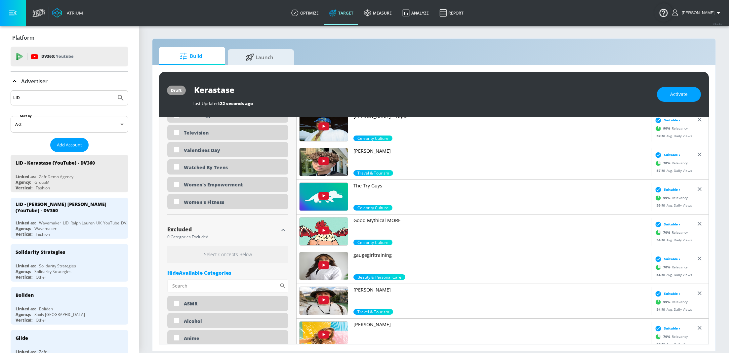
scroll to position [2060, 0]
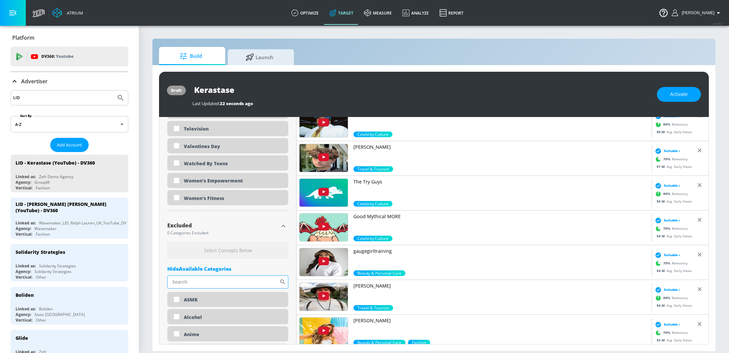
click at [212, 281] on input "Sort By" at bounding box center [223, 282] width 112 height 13
type input "gamb"
click at [176, 299] on input "checkbox" at bounding box center [177, 300] width 12 height 12
checkbox input "true"
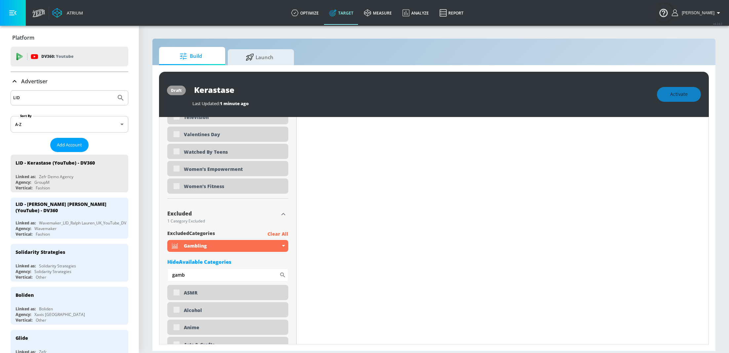
scroll to position [2066, 0]
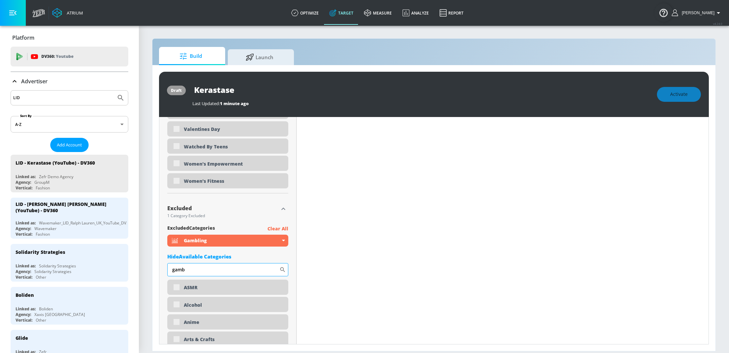
click at [199, 268] on input "gamb" at bounding box center [223, 269] width 112 height 13
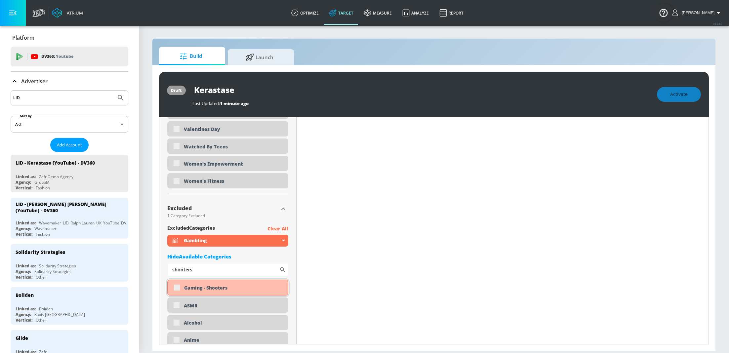
type input "shooters"
click at [178, 288] on div "Gaming - Shooters" at bounding box center [227, 288] width 121 height 16
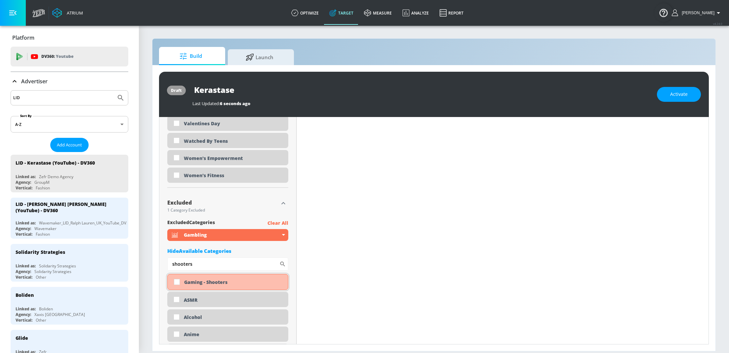
scroll to position [2060, 0]
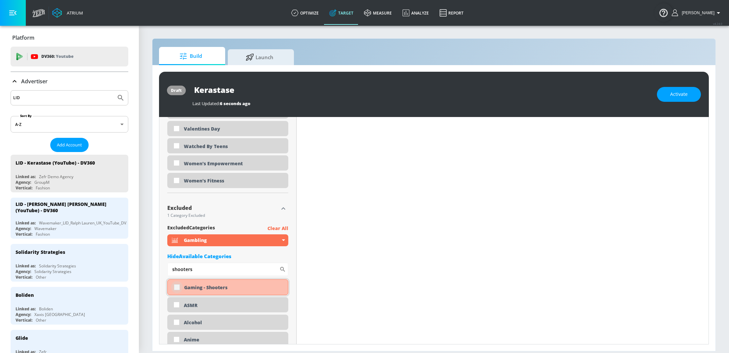
click at [177, 286] on input "checkbox" at bounding box center [177, 288] width 12 height 12
checkbox input "true"
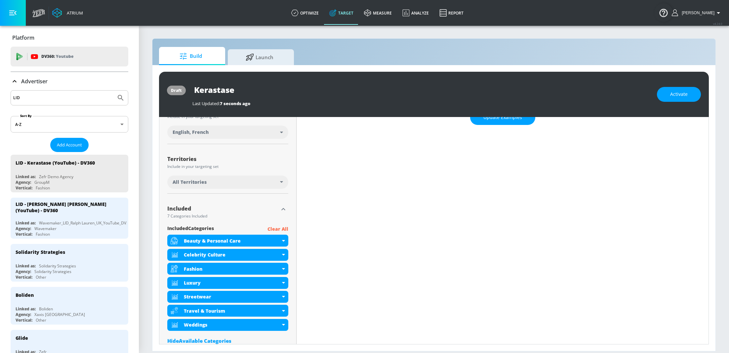
scroll to position [0, 0]
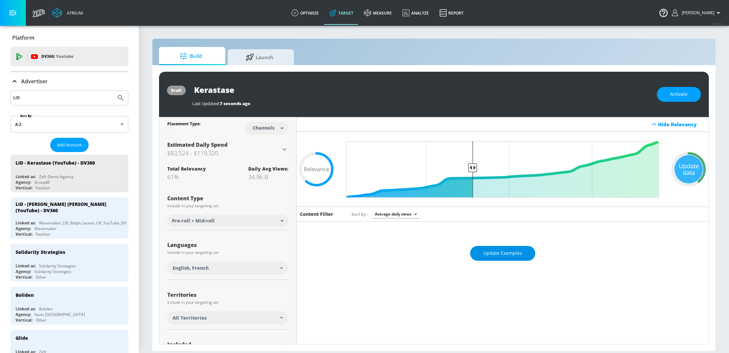
click at [505, 252] on span "Update Examples" at bounding box center [503, 253] width 39 height 8
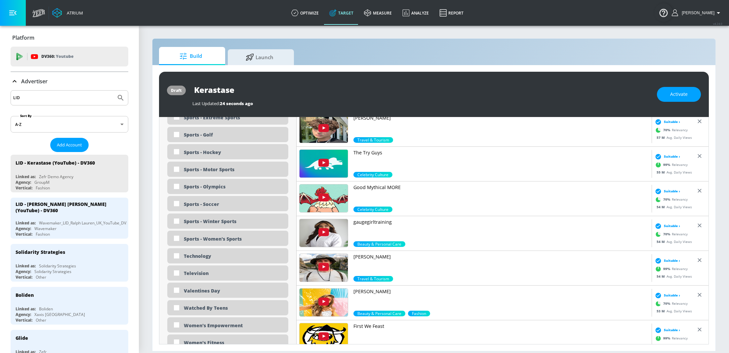
scroll to position [1927, 0]
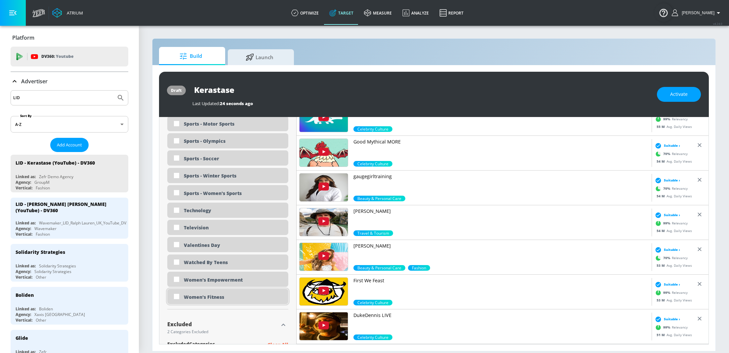
click at [212, 298] on div "Women's Fitness" at bounding box center [234, 297] width 100 height 6
checkbox input "true"
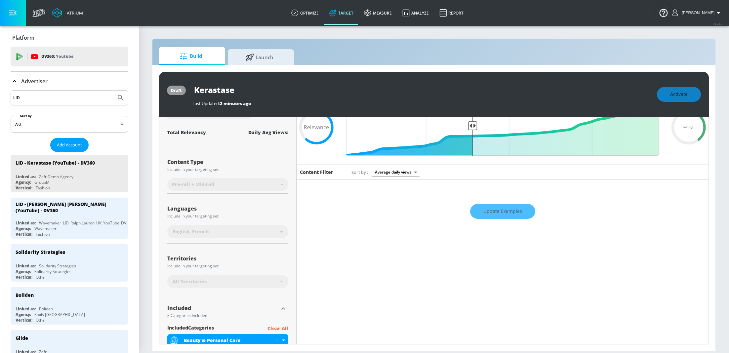
scroll to position [33, 0]
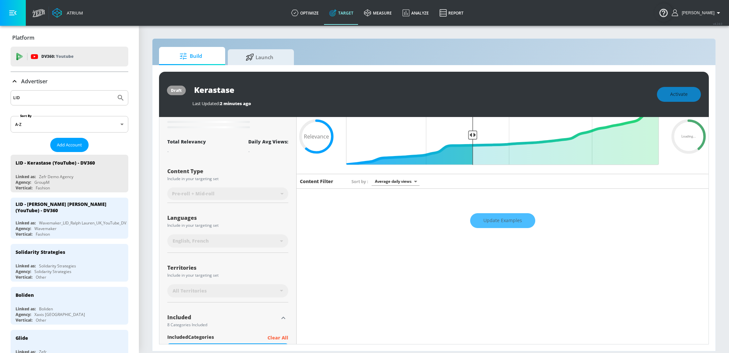
click at [501, 218] on div "Update Examples" at bounding box center [503, 220] width 412 height 23
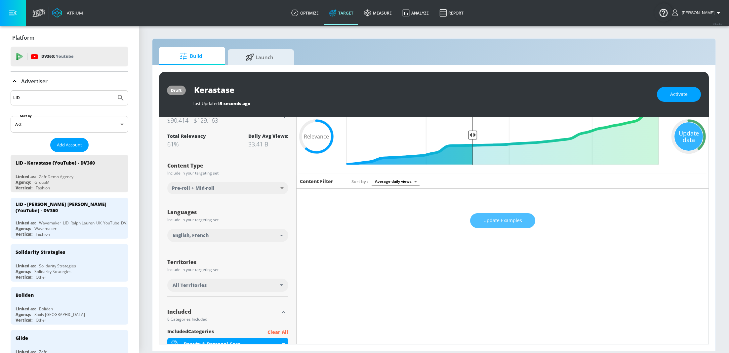
click at [501, 217] on span "Update Examples" at bounding box center [503, 221] width 39 height 8
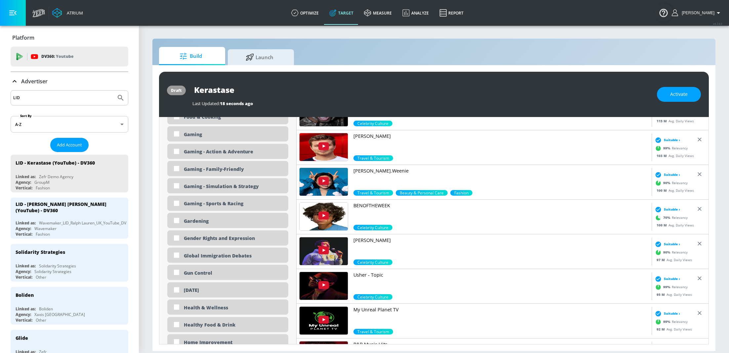
scroll to position [1076, 0]
